Goal: Find specific page/section: Find specific page/section

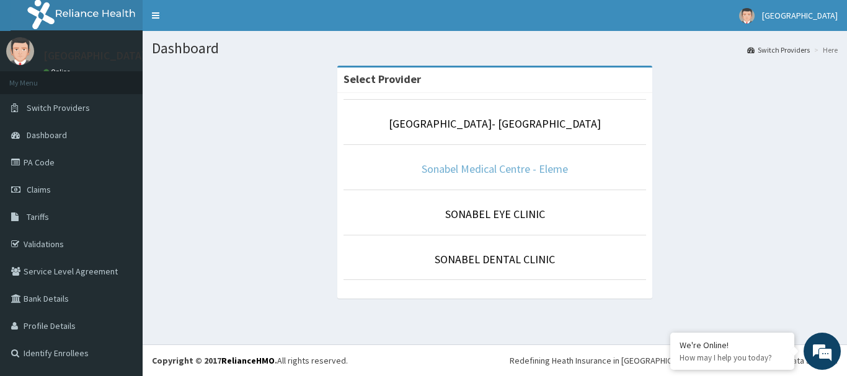
click at [455, 170] on link "Sonabel Medical Centre - Eleme" at bounding box center [495, 169] width 146 height 14
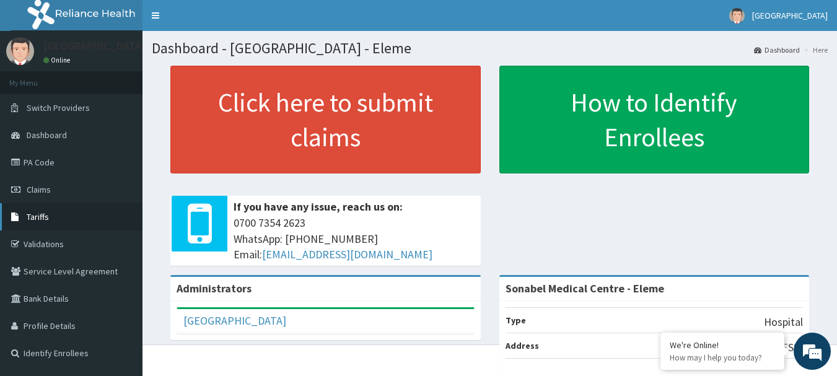
click at [43, 217] on span "Tariffs" at bounding box center [38, 216] width 22 height 11
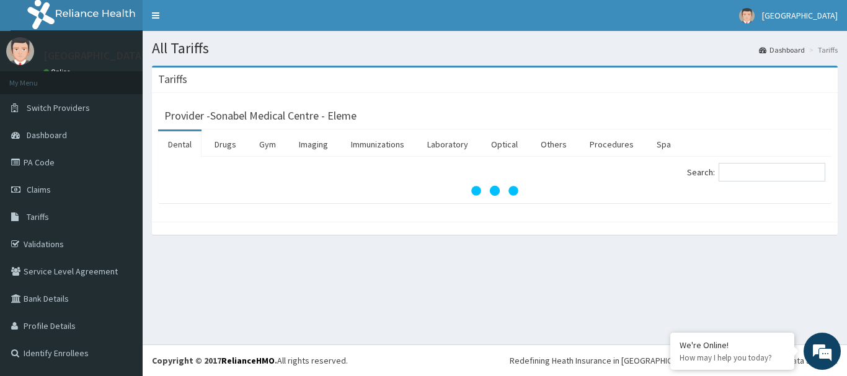
drag, startPoint x: 230, startPoint y: 144, endPoint x: 263, endPoint y: 212, distance: 76.0
click at [229, 143] on link "Drugs" at bounding box center [226, 144] width 42 height 26
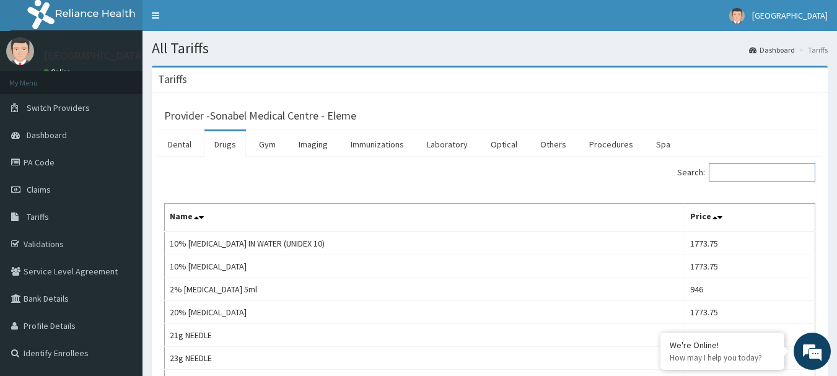
click at [731, 166] on input "Search:" at bounding box center [762, 172] width 107 height 19
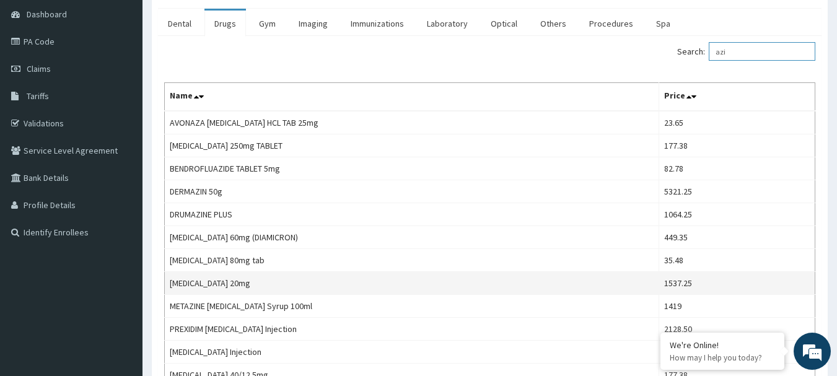
scroll to position [124, 0]
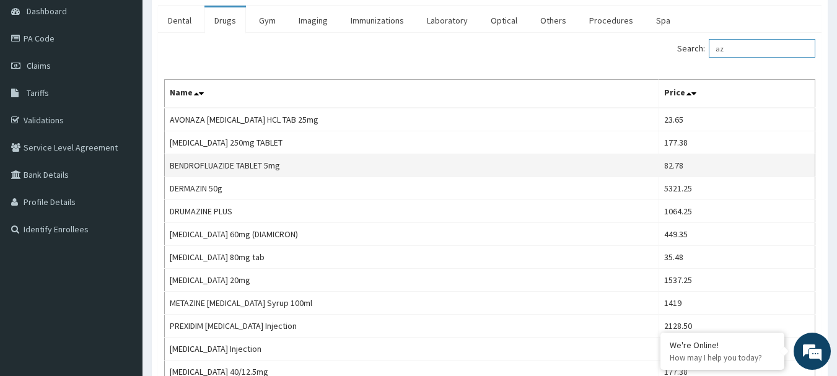
type input "a"
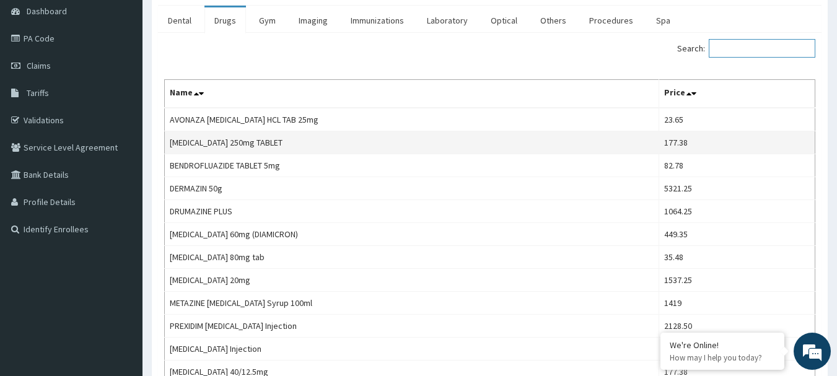
scroll to position [0, 0]
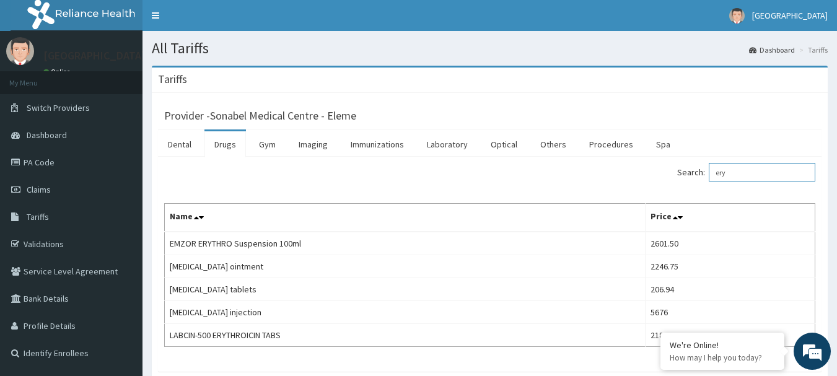
type input "ery"
click at [452, 80] on div "Tariffs" at bounding box center [490, 80] width 676 height 25
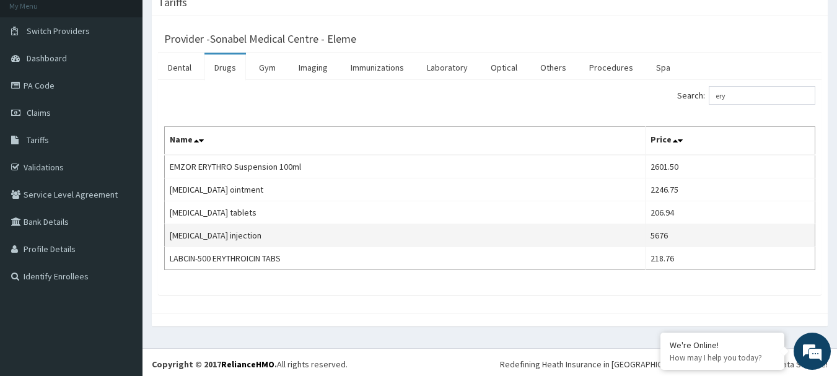
scroll to position [81, 0]
